Goal: Task Accomplishment & Management: Manage account settings

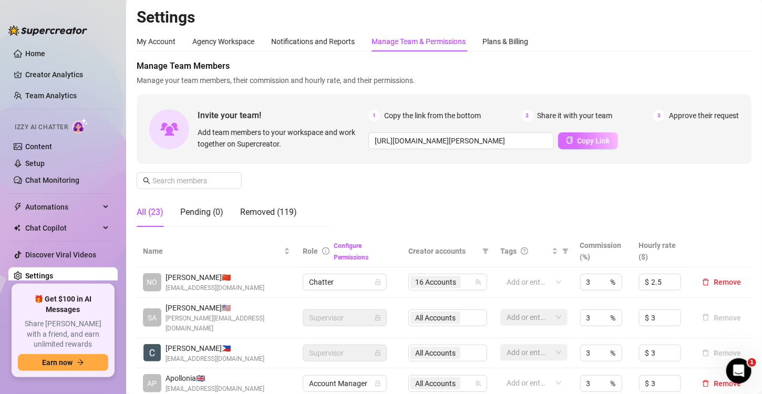
click at [584, 139] on span "Copy Link" at bounding box center [594, 141] width 33 height 8
drag, startPoint x: 38, startPoint y: 157, endPoint x: 352, endPoint y: 385, distance: 387.8
click at [38, 159] on link "Setup" at bounding box center [34, 163] width 19 height 8
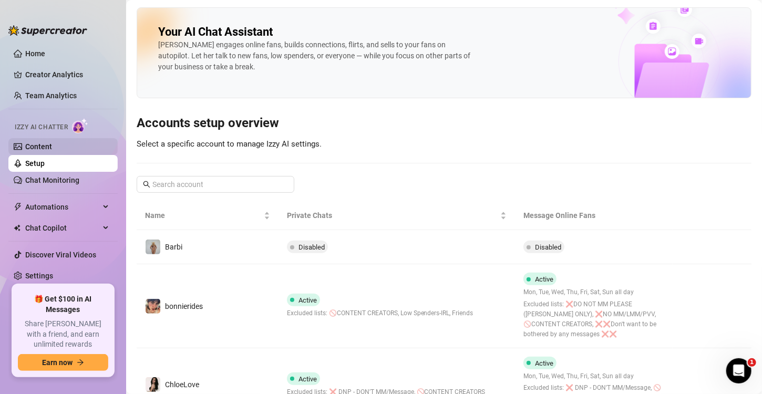
click at [52, 142] on link "Content" at bounding box center [38, 146] width 27 height 8
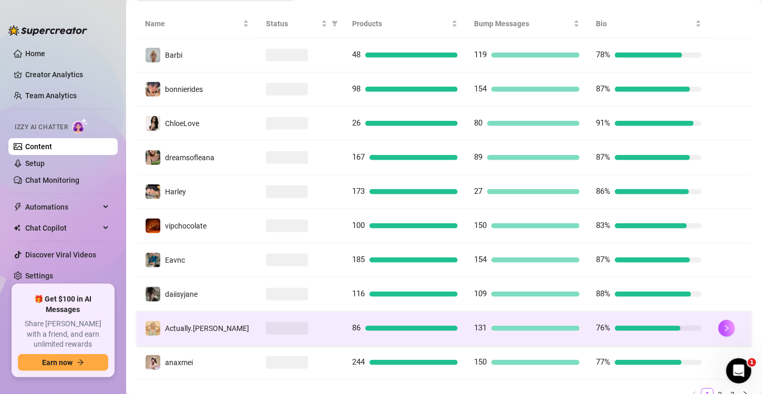
scroll to position [255, 0]
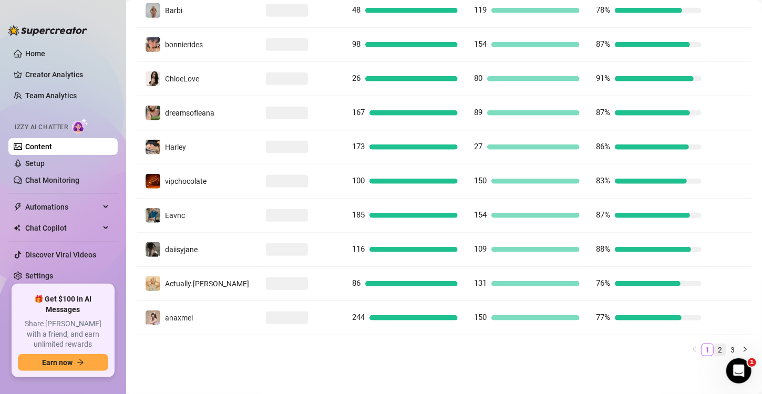
click at [715, 348] on link "2" at bounding box center [721, 350] width 12 height 12
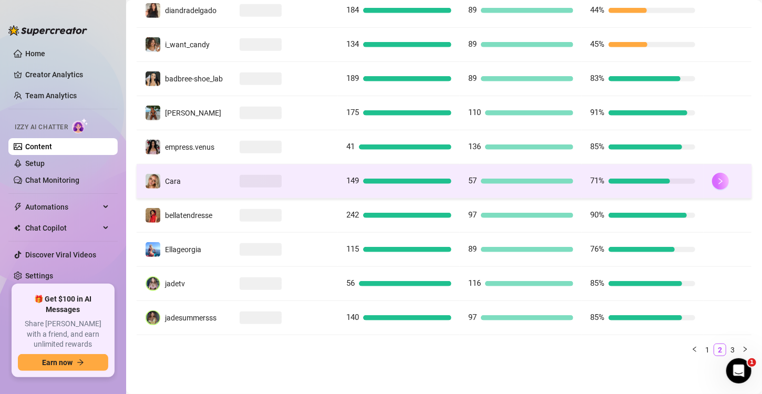
click at [712, 174] on button "button" at bounding box center [720, 181] width 17 height 17
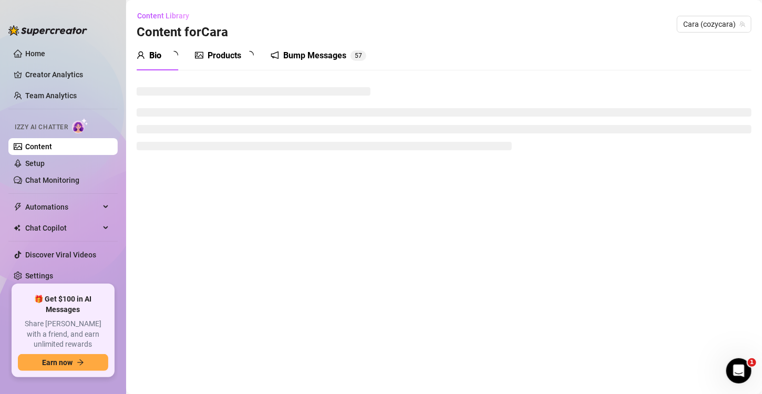
click at [213, 59] on div "Products" at bounding box center [225, 55] width 34 height 13
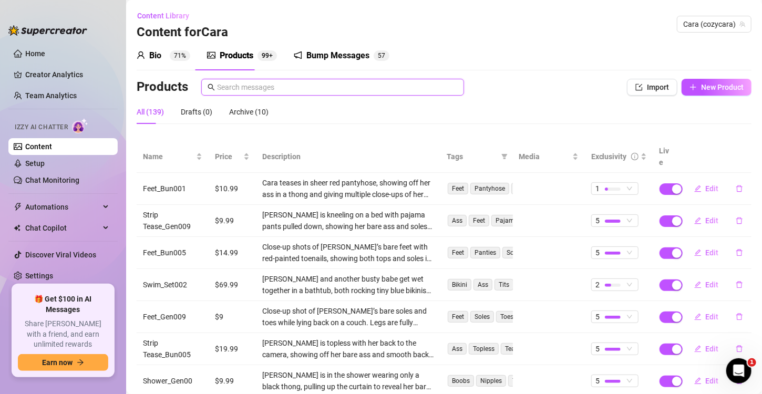
click at [311, 83] on input "text" at bounding box center [337, 87] width 241 height 12
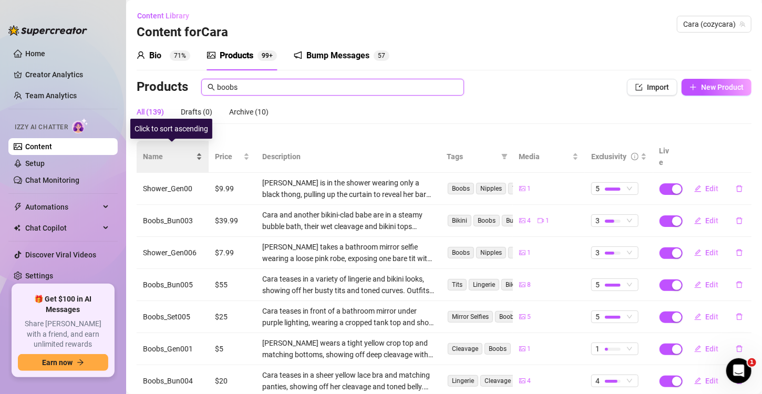
type input "boobs"
click at [198, 151] on div "Name" at bounding box center [172, 157] width 59 height 12
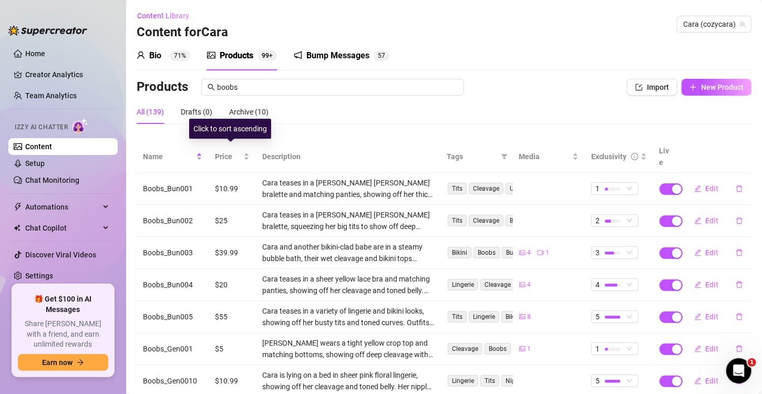
scroll to position [147, 0]
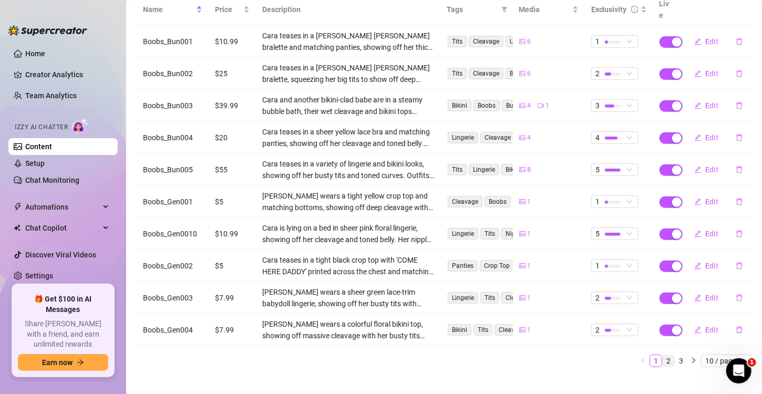
click at [663, 355] on link "2" at bounding box center [669, 361] width 12 height 12
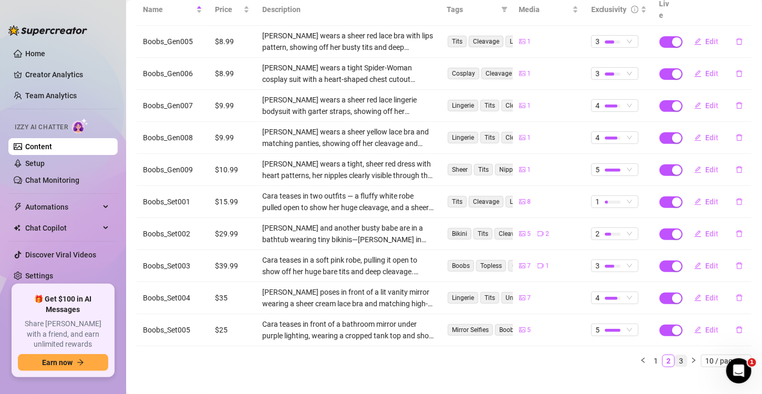
click at [676, 355] on link "3" at bounding box center [682, 361] width 12 height 12
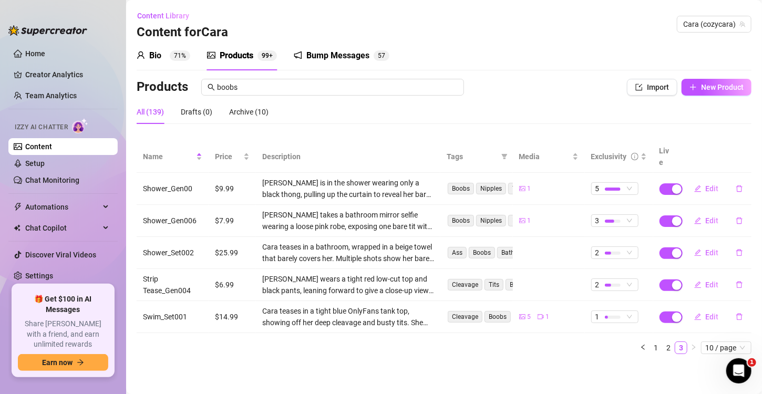
scroll to position [0, 0]
click at [668, 342] on link "2" at bounding box center [669, 348] width 12 height 12
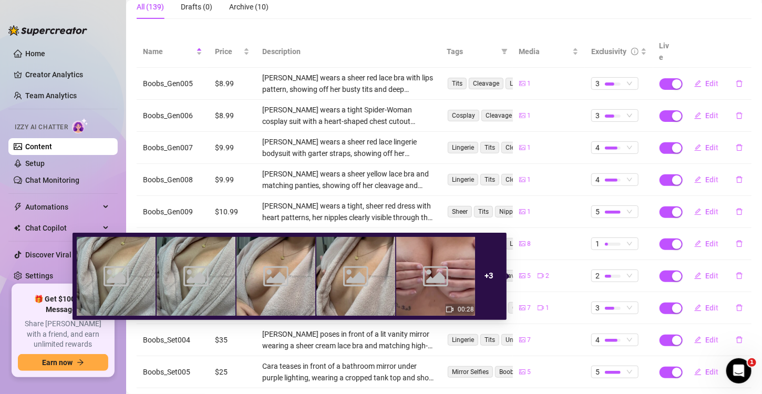
scroll to position [147, 0]
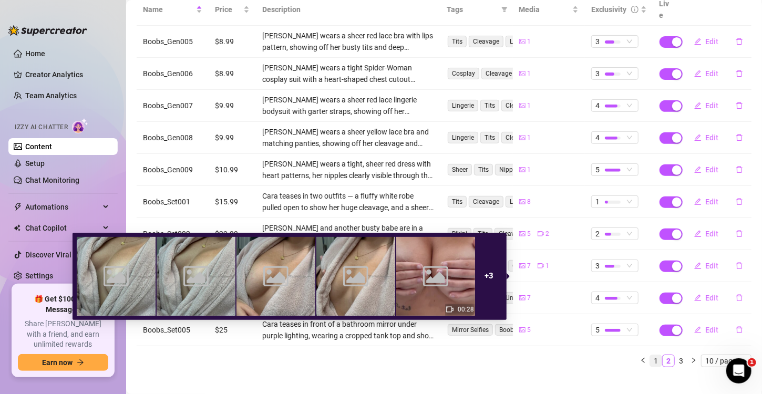
click at [650, 355] on link "1" at bounding box center [656, 361] width 12 height 12
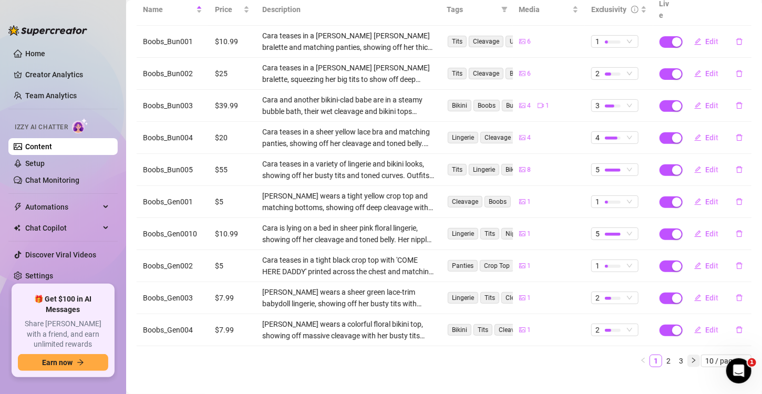
drag, startPoint x: 661, startPoint y: 350, endPoint x: 681, endPoint y: 350, distance: 20.0
click at [663, 355] on link "2" at bounding box center [669, 361] width 12 height 12
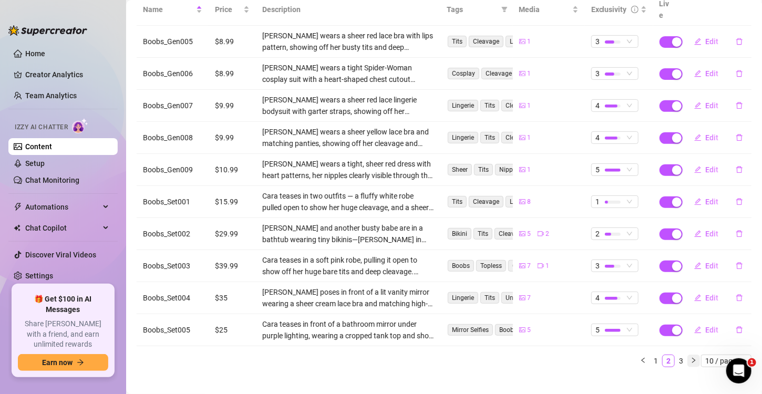
click at [691, 358] on icon "right" at bounding box center [694, 361] width 6 height 6
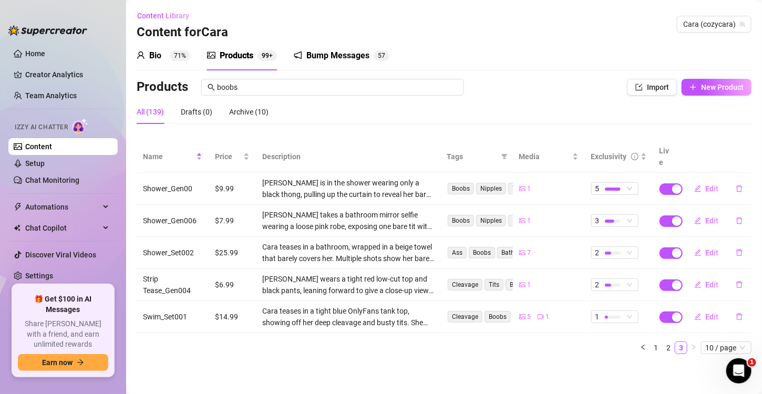
scroll to position [0, 0]
click at [277, 83] on input "boobs" at bounding box center [337, 87] width 241 height 12
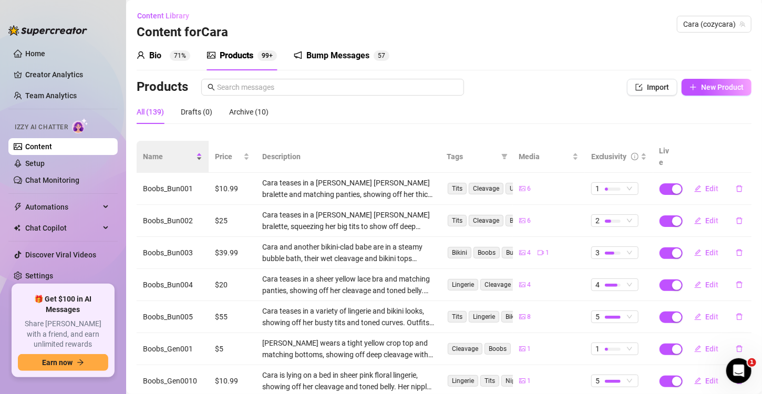
click at [199, 151] on div "Name" at bounding box center [172, 157] width 59 height 12
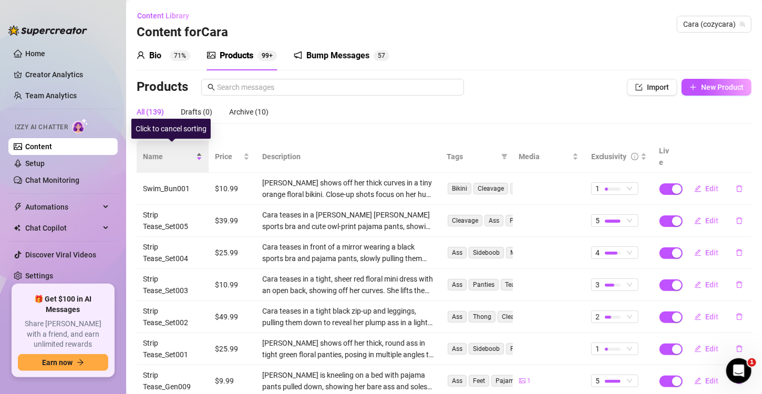
click at [198, 151] on div "Name" at bounding box center [172, 157] width 59 height 12
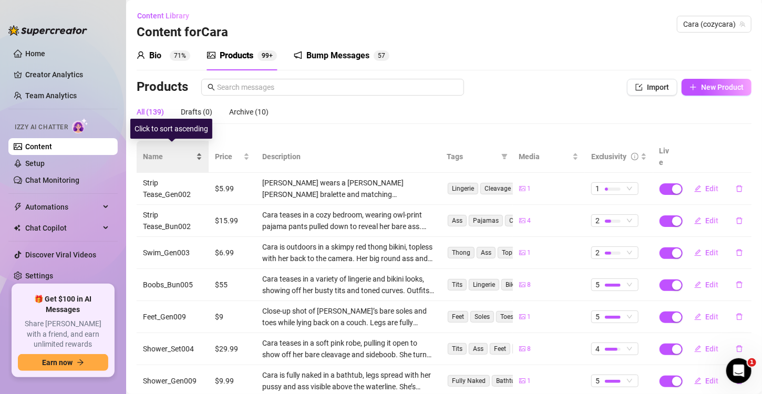
click at [199, 151] on div "Name" at bounding box center [172, 157] width 59 height 12
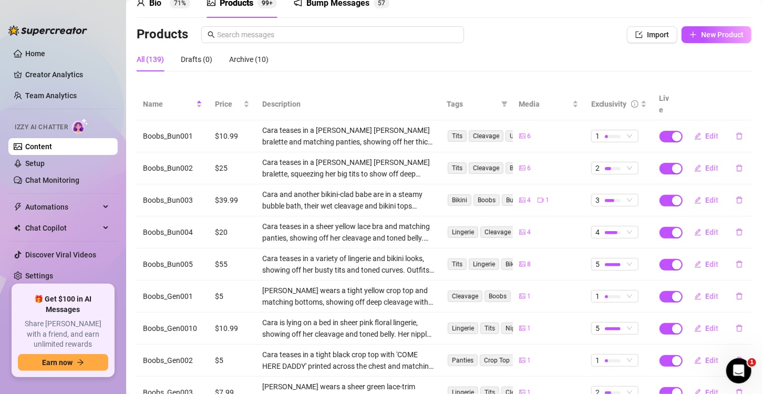
scroll to position [147, 0]
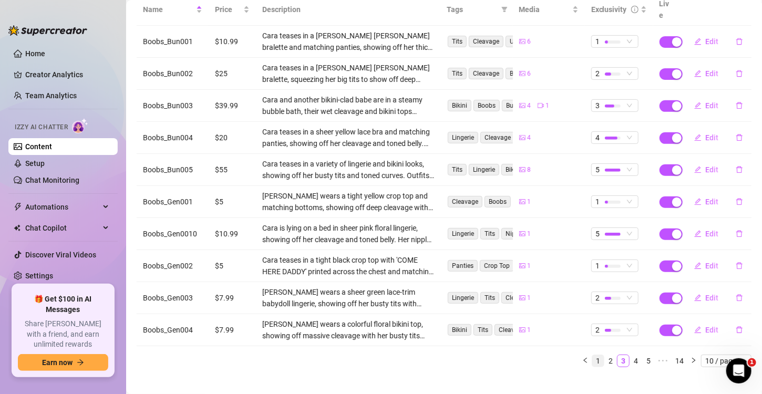
click at [593, 355] on link "1" at bounding box center [599, 361] width 12 height 12
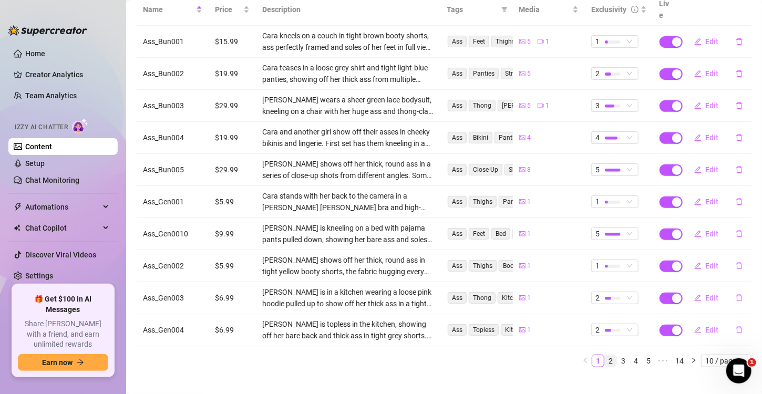
click at [605, 355] on link "2" at bounding box center [611, 361] width 12 height 12
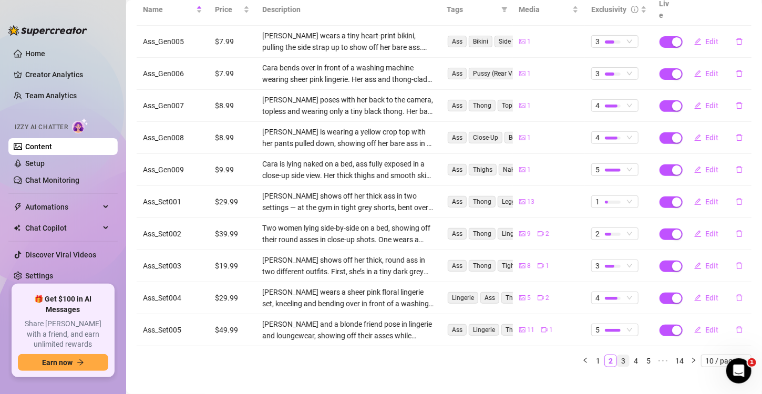
click at [618, 355] on link "3" at bounding box center [624, 361] width 12 height 12
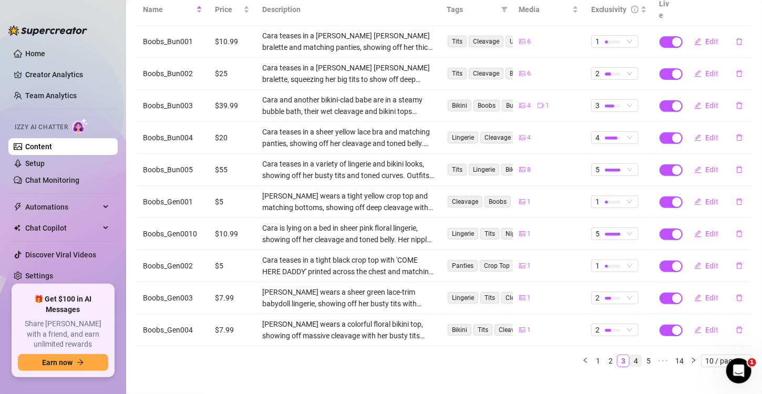
click at [630, 355] on link "4" at bounding box center [636, 361] width 12 height 12
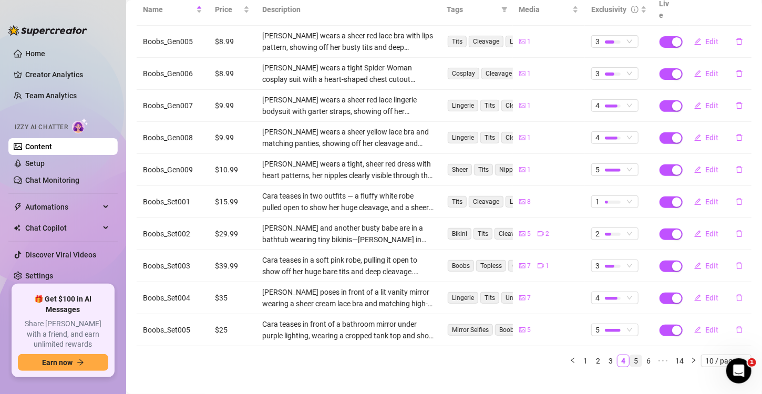
click at [630, 355] on link "5" at bounding box center [636, 361] width 12 height 12
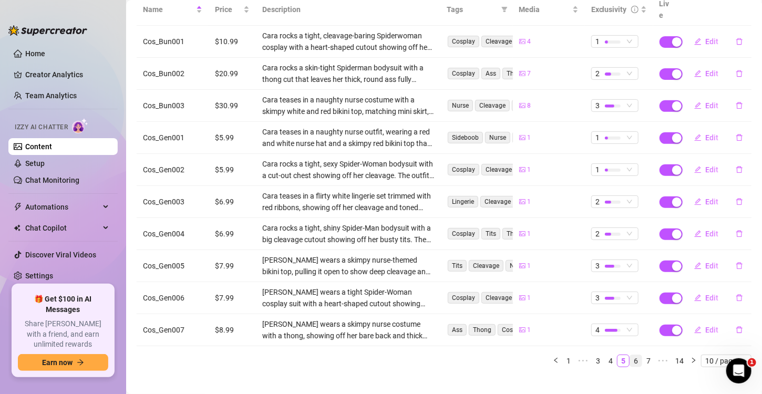
click at [630, 355] on link "6" at bounding box center [636, 361] width 12 height 12
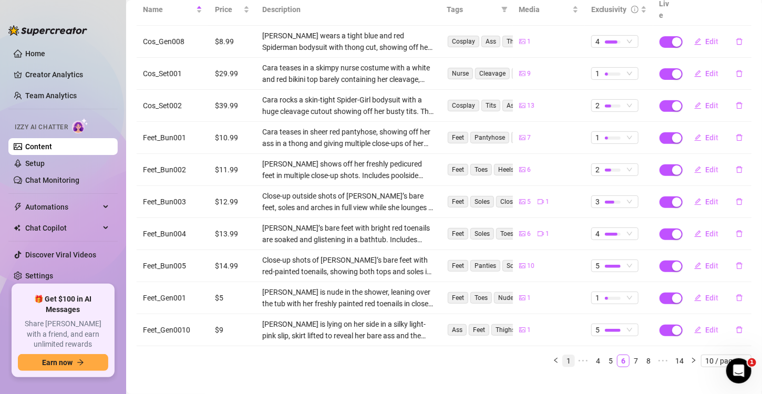
click at [563, 355] on link "1" at bounding box center [569, 361] width 12 height 12
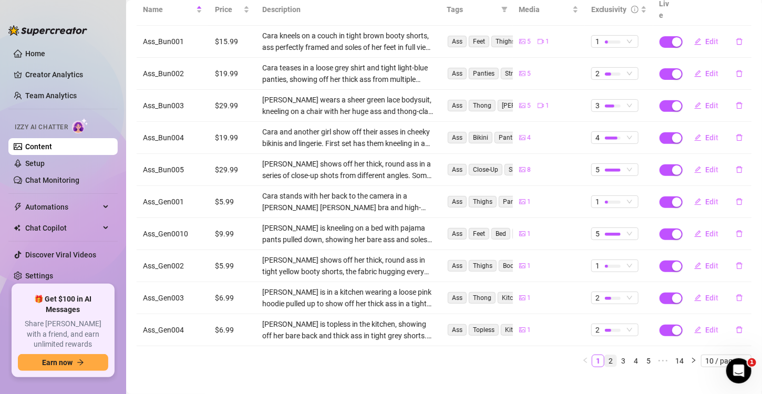
click at [605, 355] on link "2" at bounding box center [611, 361] width 12 height 12
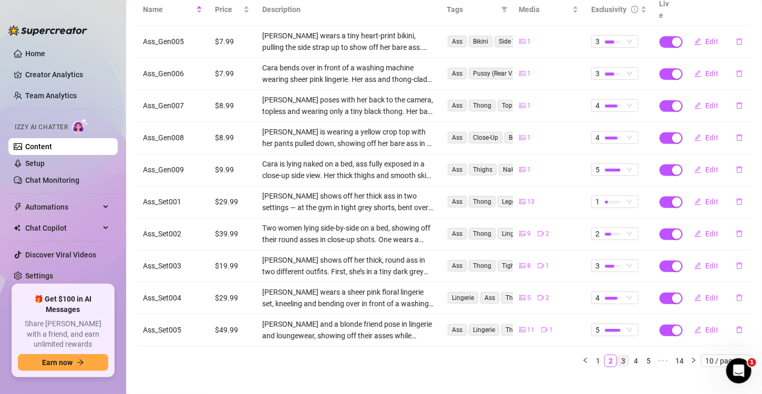
click at [618, 355] on link "3" at bounding box center [624, 361] width 12 height 12
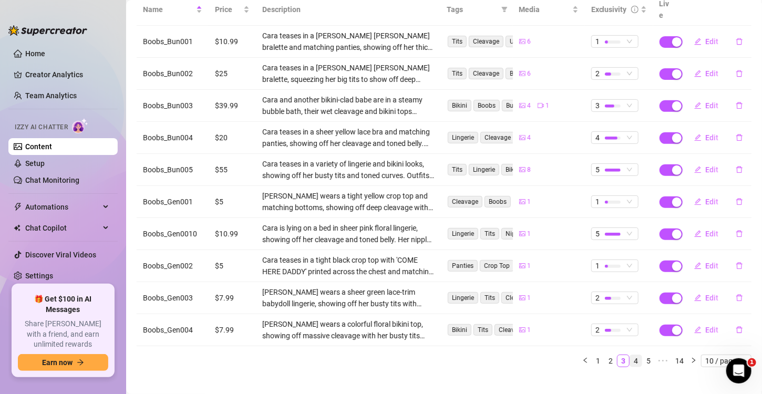
click at [630, 355] on link "4" at bounding box center [636, 361] width 12 height 12
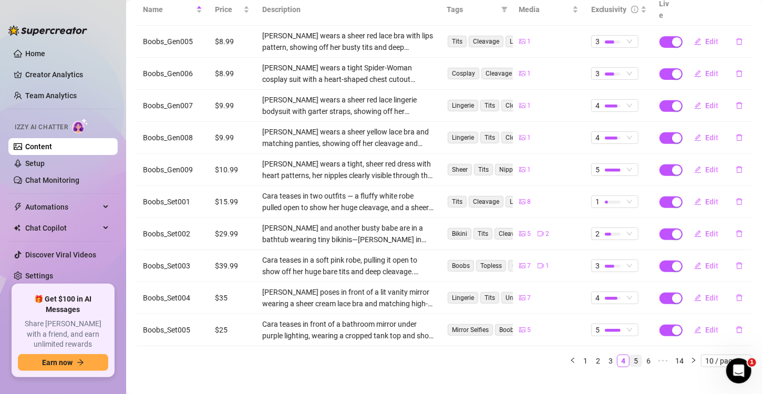
click at [630, 355] on link "5" at bounding box center [636, 361] width 12 height 12
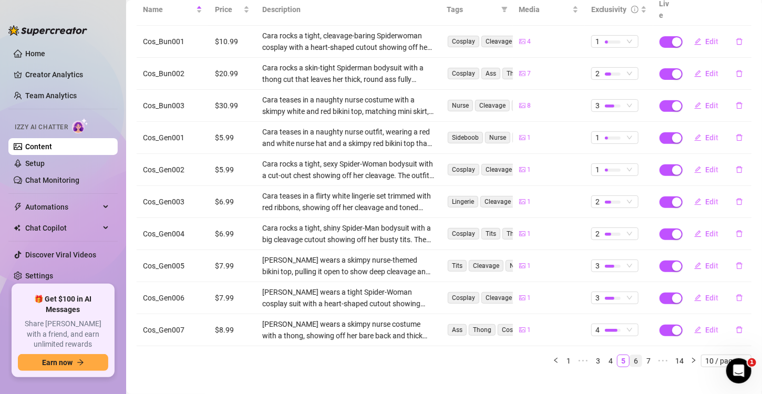
click at [630, 355] on link "6" at bounding box center [636, 361] width 12 height 12
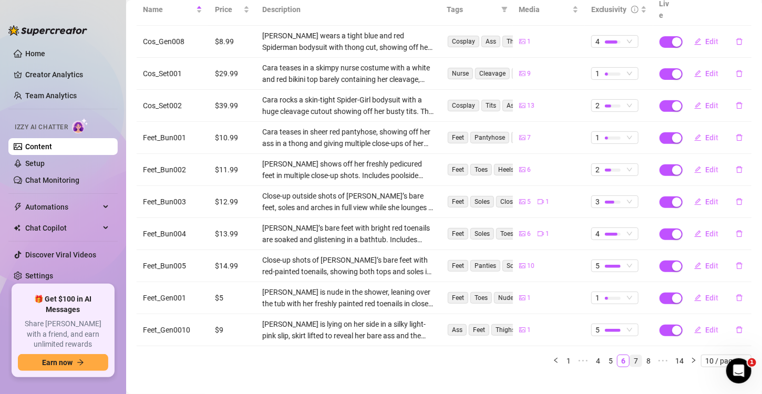
click at [630, 355] on link "7" at bounding box center [636, 361] width 12 height 12
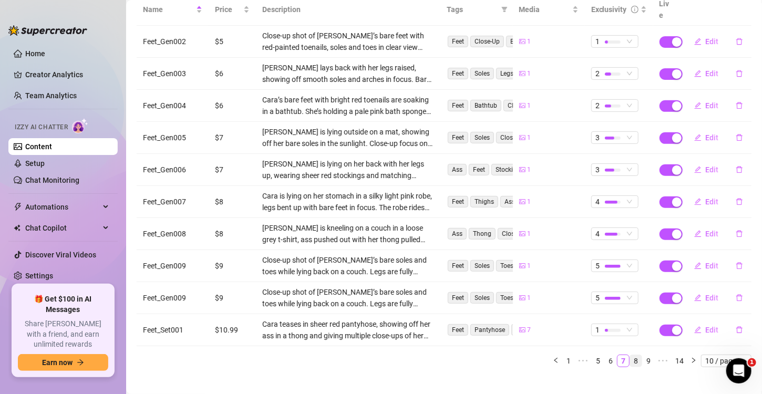
click at [630, 355] on link "8" at bounding box center [636, 361] width 12 height 12
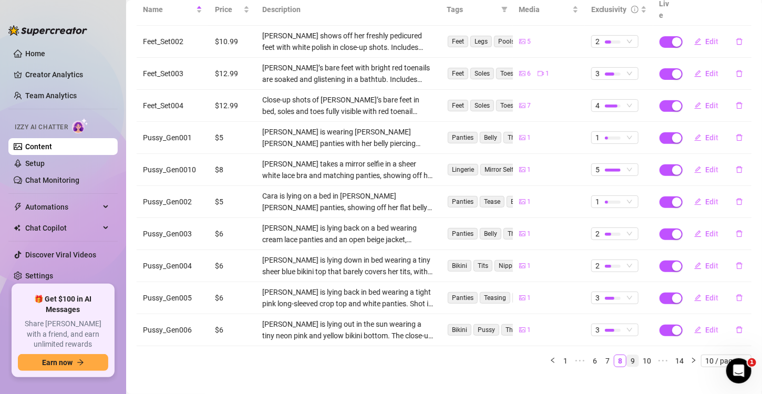
click at [627, 355] on link "9" at bounding box center [633, 361] width 12 height 12
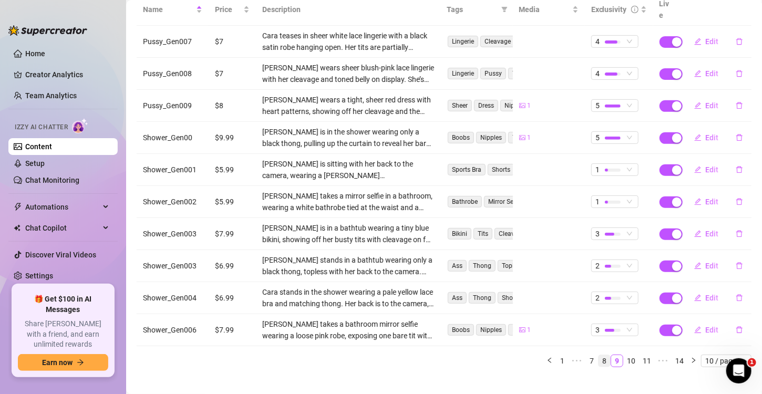
click at [599, 355] on link "8" at bounding box center [605, 361] width 12 height 12
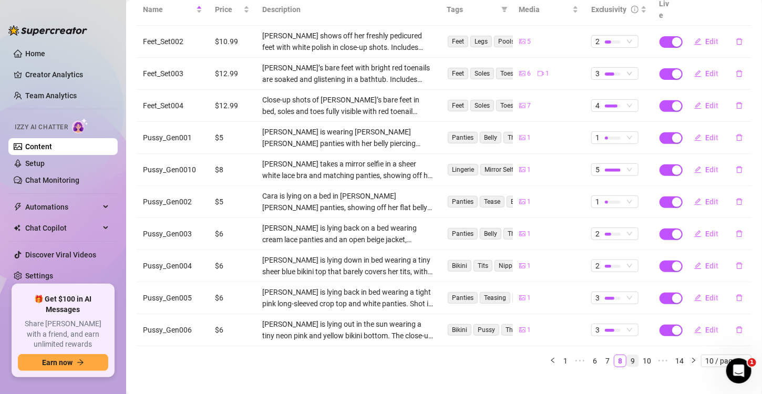
click at [627, 355] on link "9" at bounding box center [633, 361] width 12 height 12
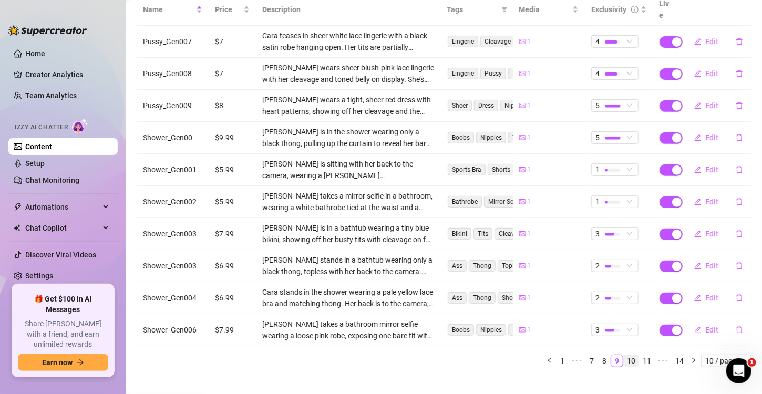
click at [624, 355] on link "10" at bounding box center [631, 361] width 15 height 12
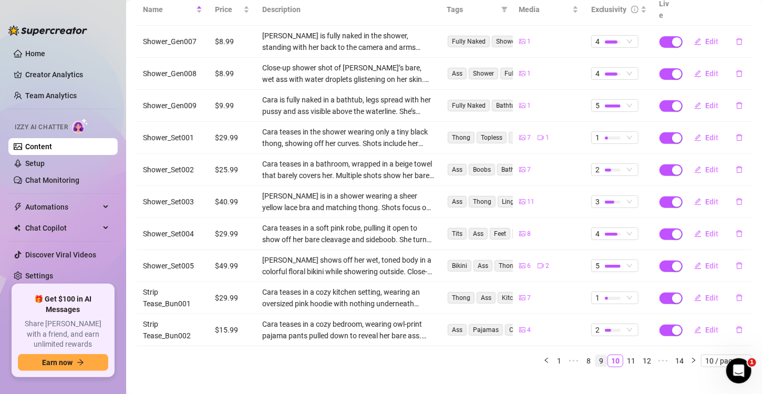
click at [596, 355] on link "9" at bounding box center [602, 361] width 12 height 12
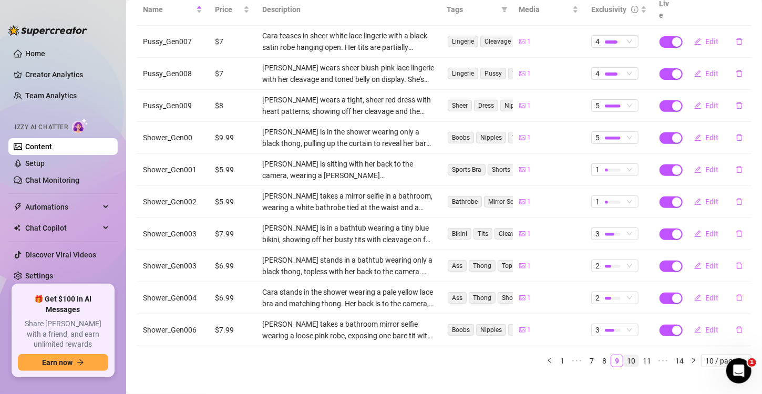
click at [624, 355] on link "10" at bounding box center [631, 361] width 15 height 12
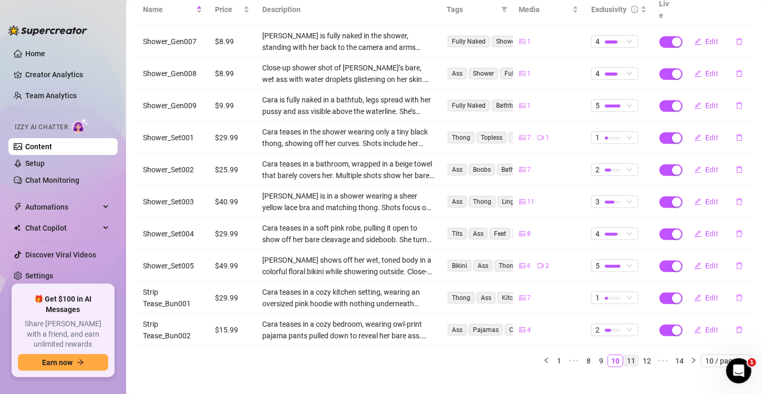
click at [624, 355] on link "11" at bounding box center [631, 361] width 15 height 12
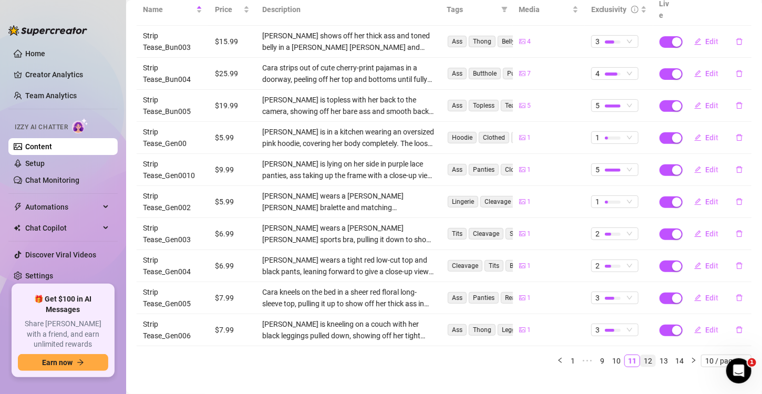
click at [641, 355] on link "12" at bounding box center [648, 361] width 15 height 12
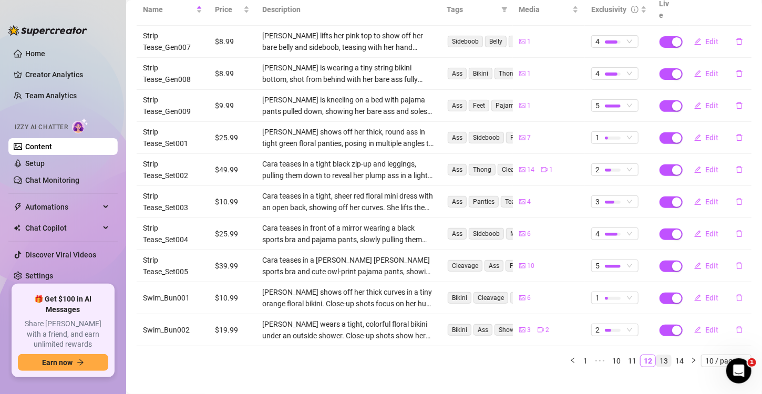
click at [657, 355] on link "13" at bounding box center [664, 361] width 15 height 12
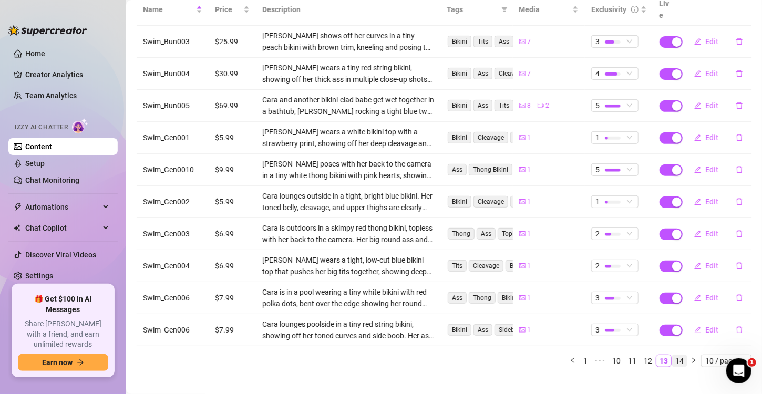
click at [672, 355] on link "14" at bounding box center [679, 361] width 15 height 12
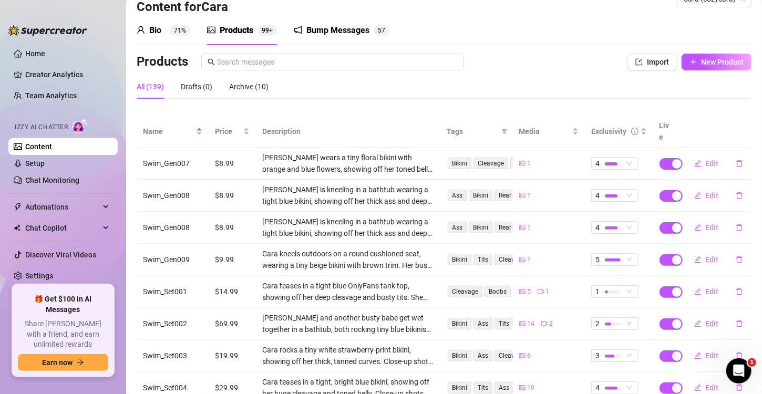
scroll to position [0, 0]
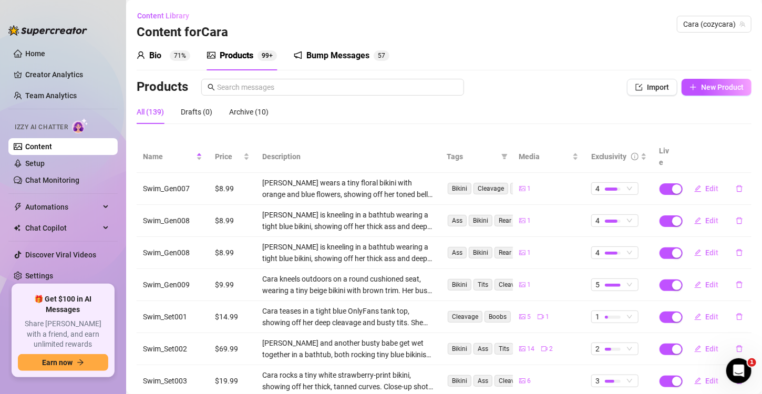
click at [675, 50] on div "Bio 71% Products 99+ Bump Messages 5 7" at bounding box center [444, 55] width 615 height 29
click at [701, 86] on span "New Product" at bounding box center [722, 87] width 43 height 8
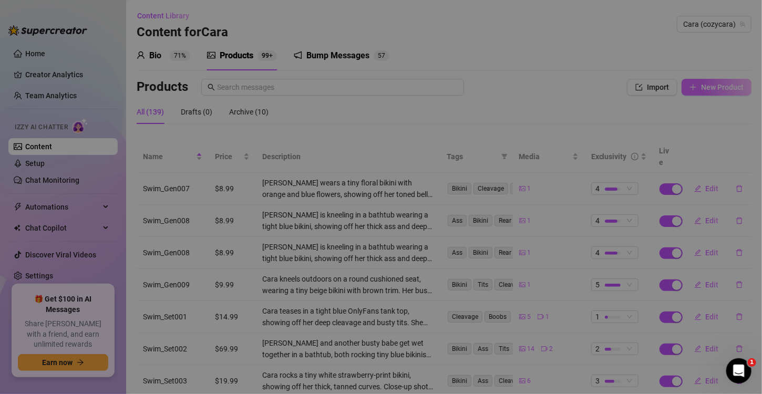
type textarea "Type your message here..."
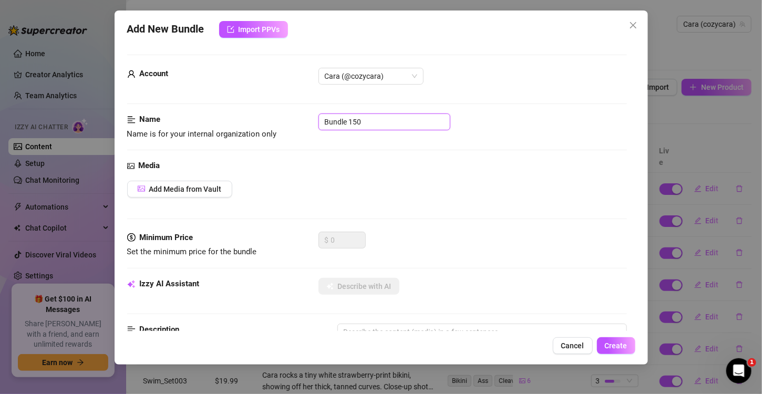
click at [368, 123] on input "Bundle 150" at bounding box center [385, 122] width 132 height 17
paste input "Lingerie_Set001"
type input "Lingerie_Set001"
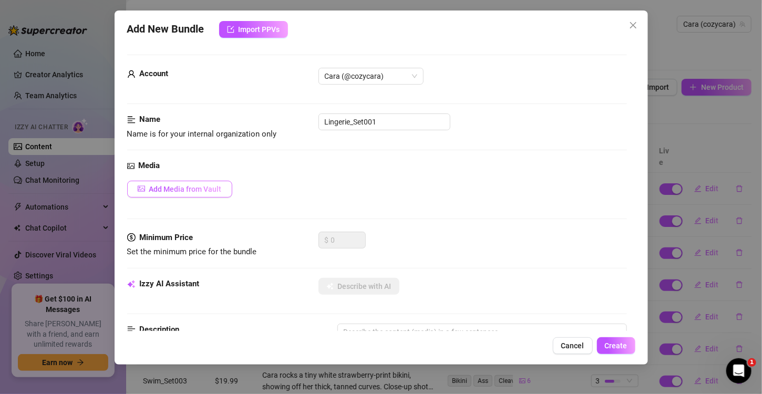
click at [176, 183] on button "Add Media from Vault" at bounding box center [179, 189] width 105 height 17
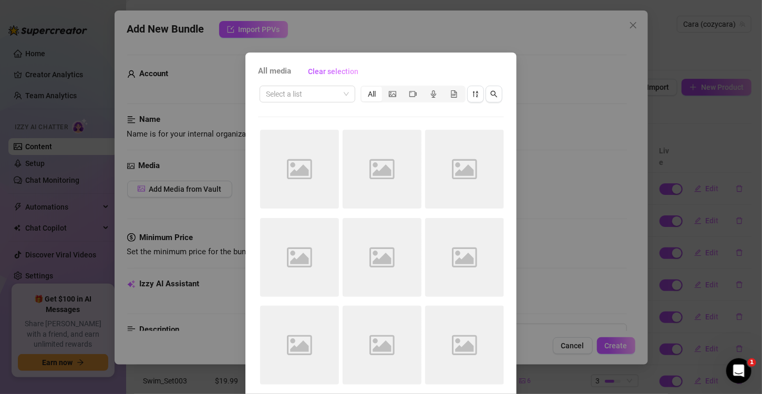
scroll to position [44, 0]
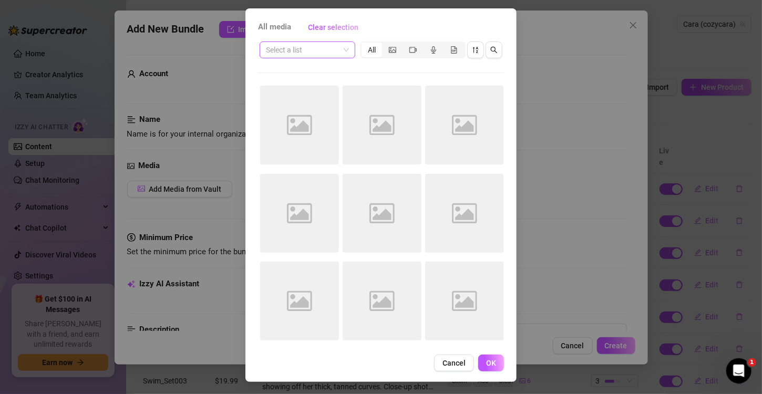
click at [325, 50] on input "search" at bounding box center [303, 50] width 74 height 16
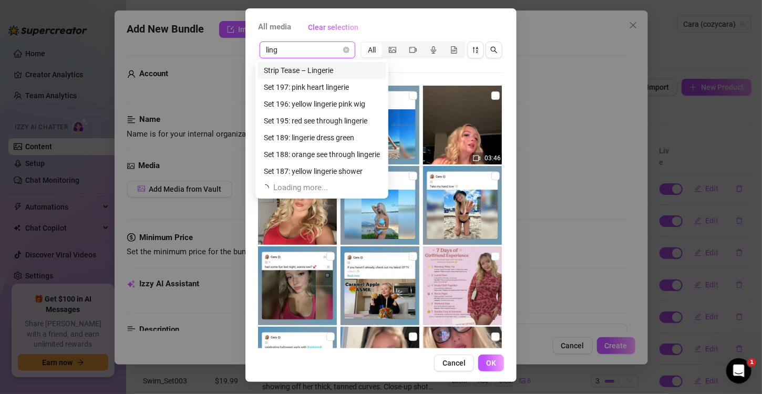
scroll to position [0, 0]
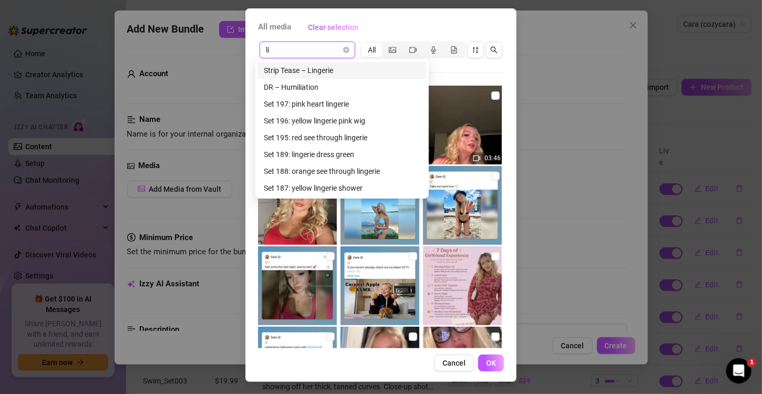
type input "l"
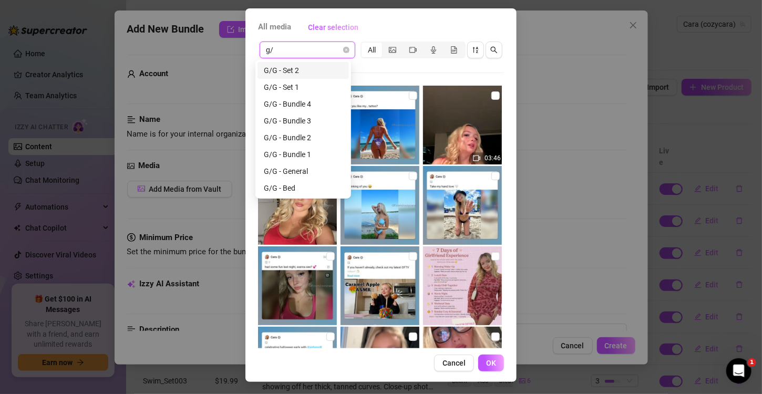
type input "g/g"
click at [299, 86] on div "G/G - Set 1" at bounding box center [303, 87] width 79 height 12
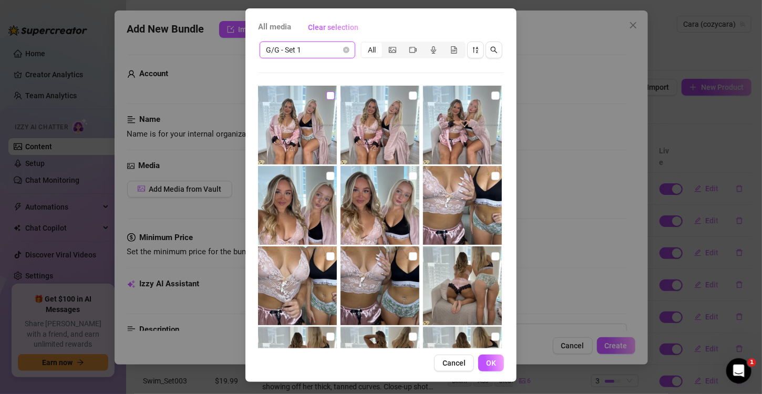
click at [327, 96] on input "checkbox" at bounding box center [331, 95] width 8 height 8
checkbox input "true"
click at [409, 95] on input "checkbox" at bounding box center [413, 95] width 8 height 8
checkbox input "true"
click at [492, 97] on input "checkbox" at bounding box center [496, 95] width 8 height 8
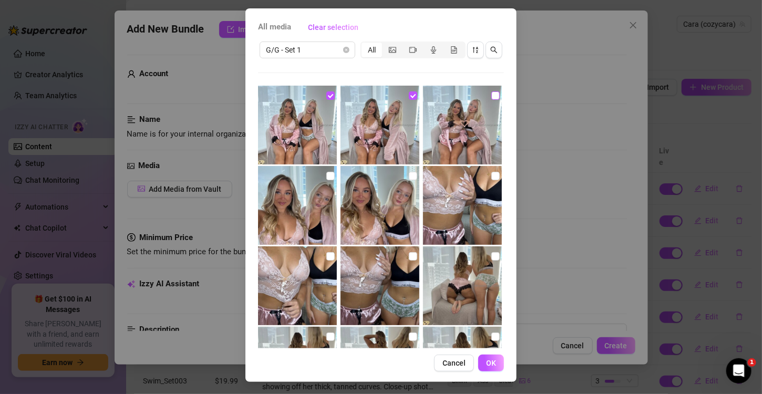
checkbox input "true"
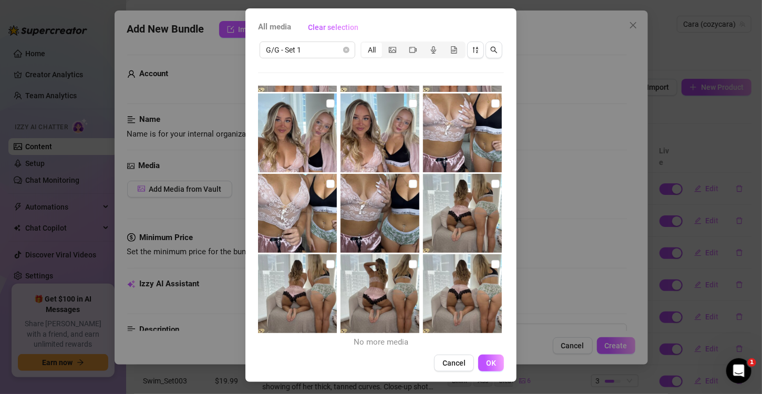
scroll to position [74, 0]
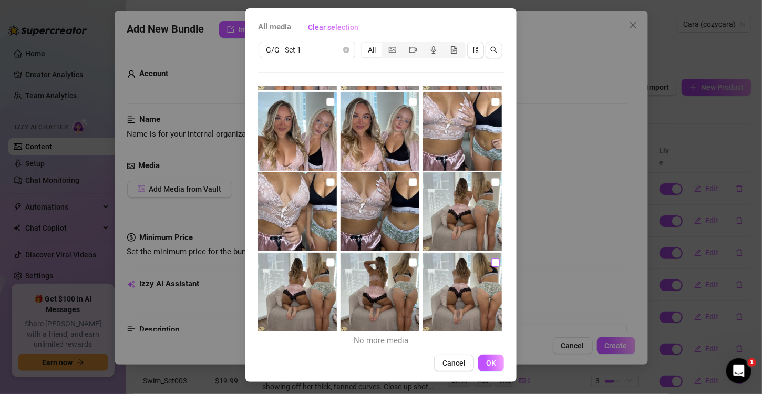
click at [492, 262] on input "checkbox" at bounding box center [496, 263] width 8 height 8
checkbox input "true"
click at [409, 263] on input "checkbox" at bounding box center [413, 263] width 8 height 8
checkbox input "true"
drag, startPoint x: 327, startPoint y: 261, endPoint x: 332, endPoint y: 168, distance: 93.2
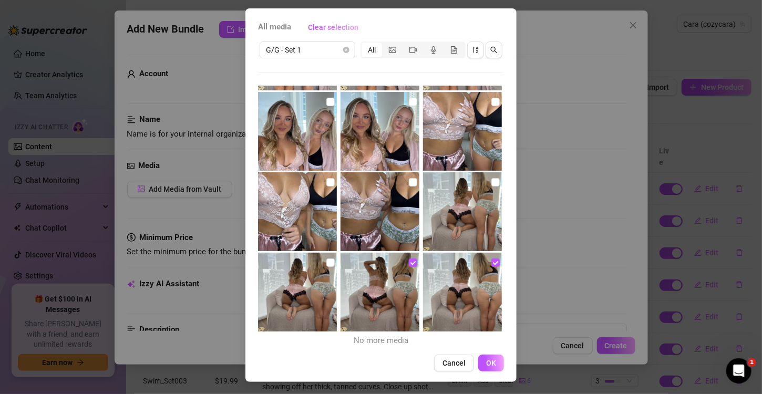
click at [327, 260] on input "checkbox" at bounding box center [331, 263] width 8 height 8
checkbox input "true"
click at [332, 182] on div at bounding box center [298, 211] width 81 height 79
drag, startPoint x: 401, startPoint y: 180, endPoint x: 482, endPoint y: 186, distance: 81.2
click at [409, 179] on input "checkbox" at bounding box center [413, 182] width 8 height 8
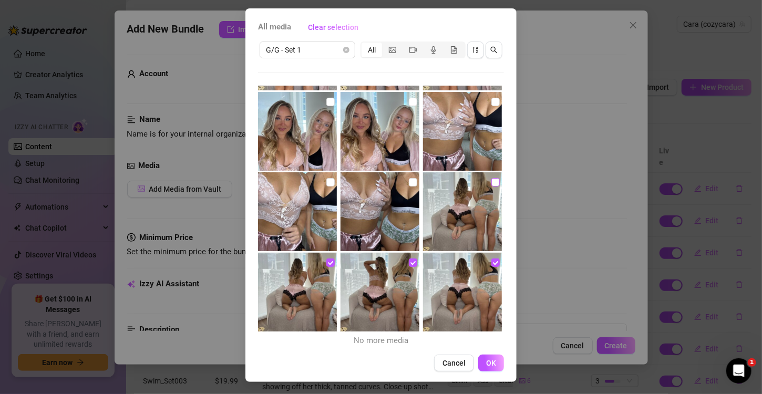
checkbox input "true"
click at [492, 179] on label at bounding box center [496, 183] width 8 height 12
click at [492, 99] on input "checkbox" at bounding box center [496, 102] width 8 height 8
checkbox input "true"
click at [492, 181] on input "checkbox" at bounding box center [496, 182] width 8 height 8
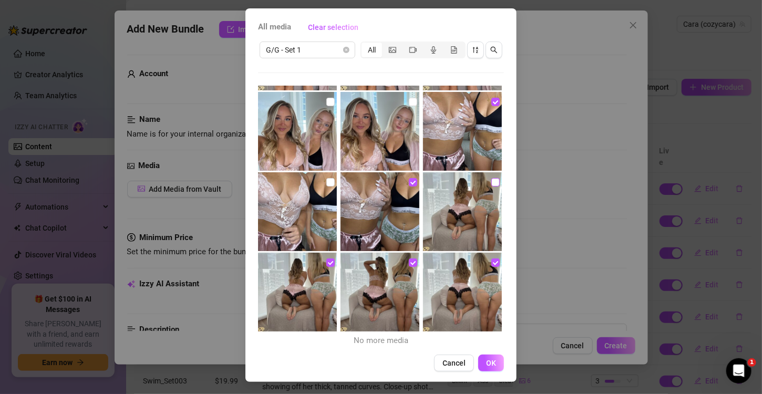
checkbox input "true"
click at [409, 100] on input "checkbox" at bounding box center [413, 102] width 8 height 8
checkbox input "true"
click at [327, 103] on input "checkbox" at bounding box center [331, 102] width 8 height 8
checkbox input "true"
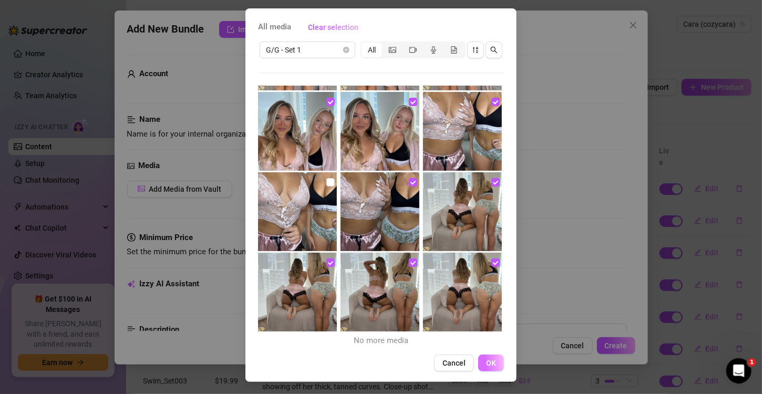
click at [492, 359] on span "OK" at bounding box center [491, 363] width 10 height 8
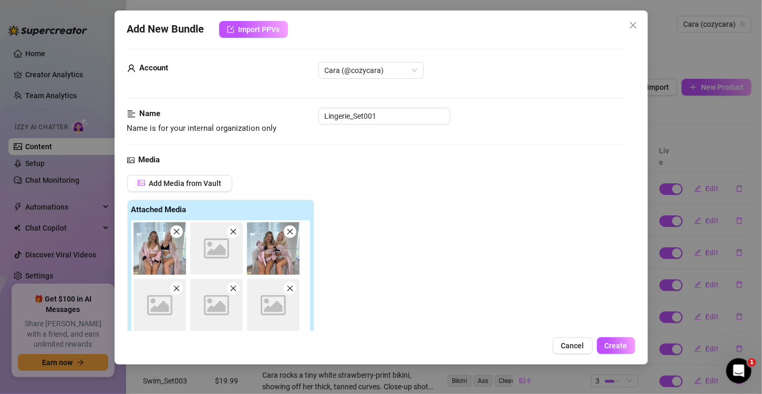
scroll to position [164, 0]
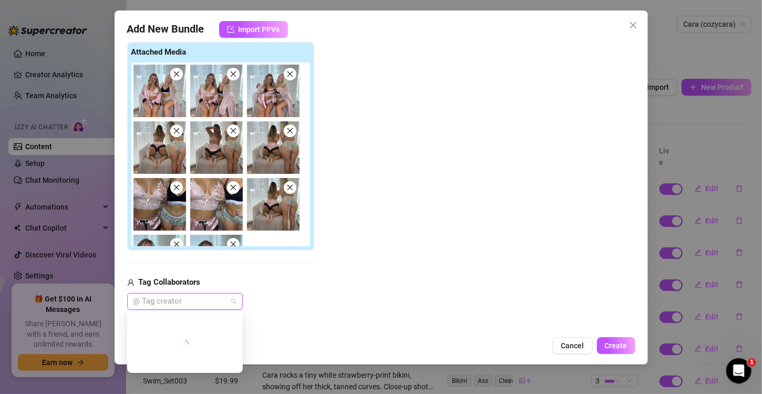
click at [194, 301] on div at bounding box center [179, 301] width 100 height 15
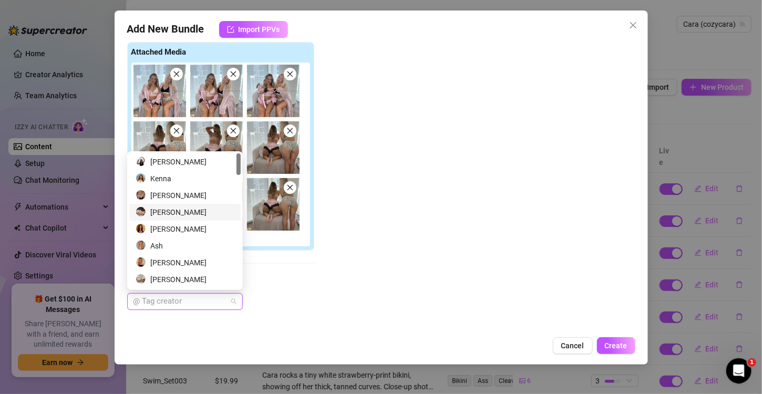
click at [392, 231] on div "Add Media from Vault Attached Media Tag Collaborators @ Tag creator" at bounding box center [377, 163] width 500 height 293
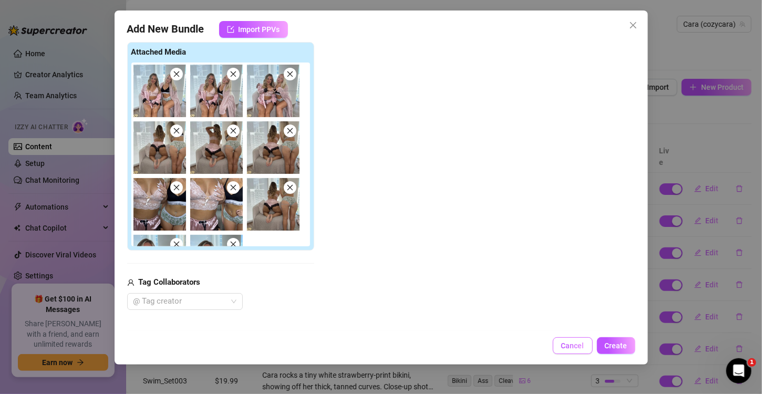
click at [563, 348] on span "Cancel" at bounding box center [573, 346] width 23 height 8
